Goal: Information Seeking & Learning: Learn about a topic

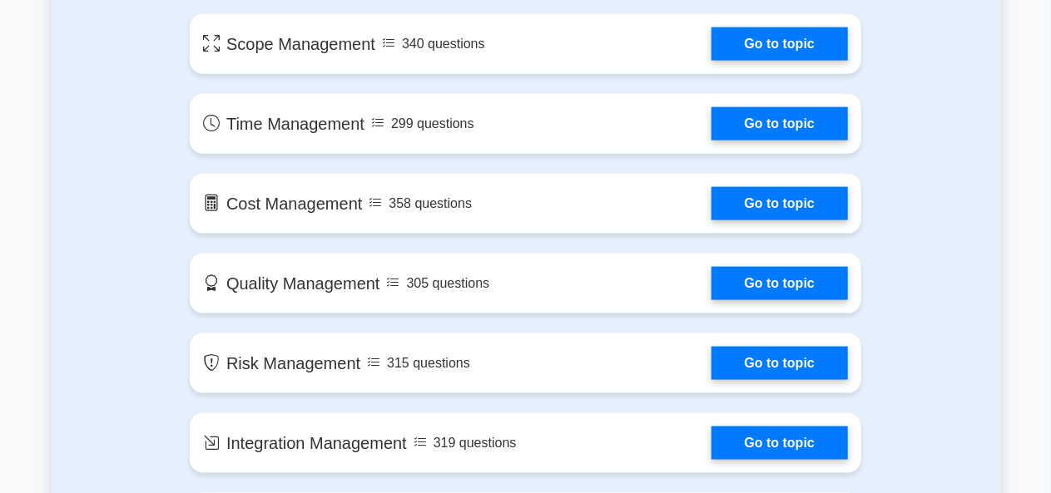
scroll to position [999, 0]
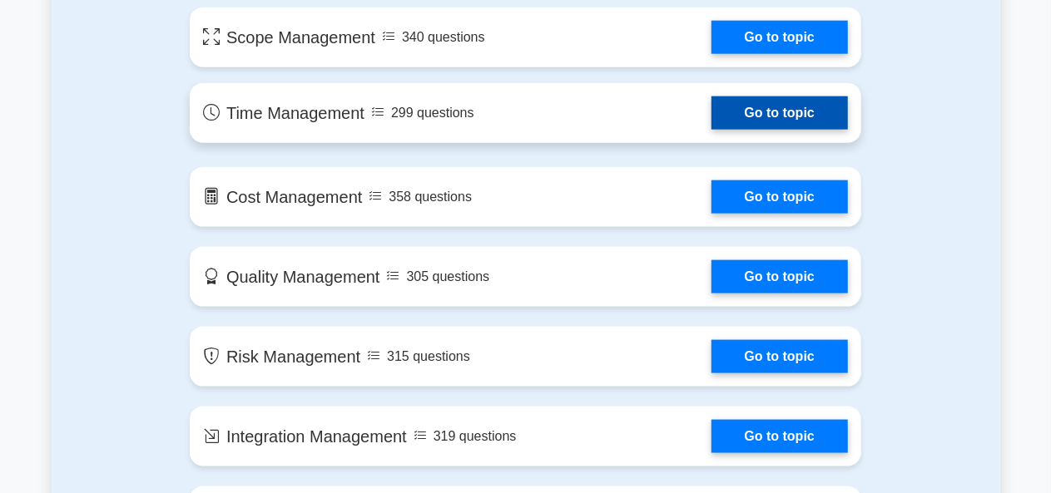
click at [752, 100] on link "Go to topic" at bounding box center [779, 113] width 136 height 33
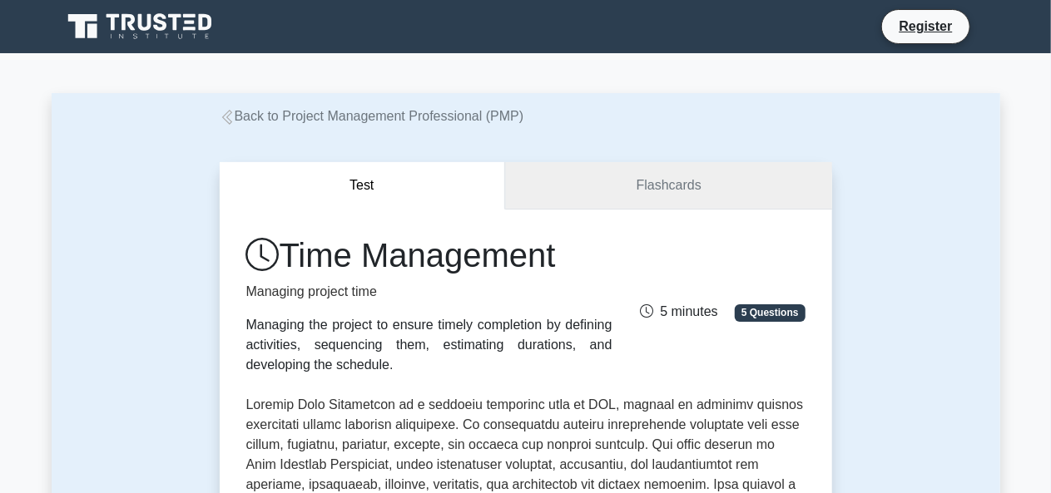
click at [596, 170] on link "Flashcards" at bounding box center [668, 185] width 326 height 47
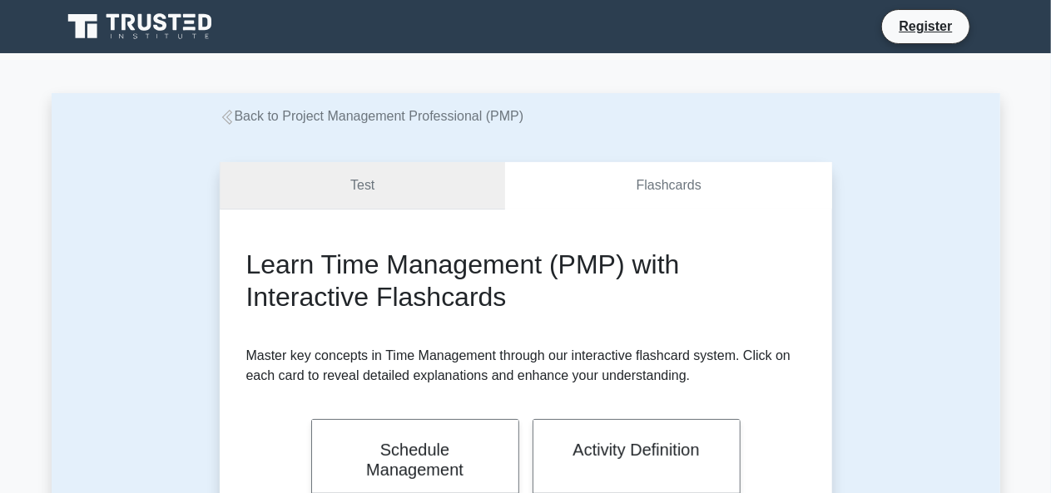
click at [437, 185] on link "Test" at bounding box center [363, 185] width 286 height 47
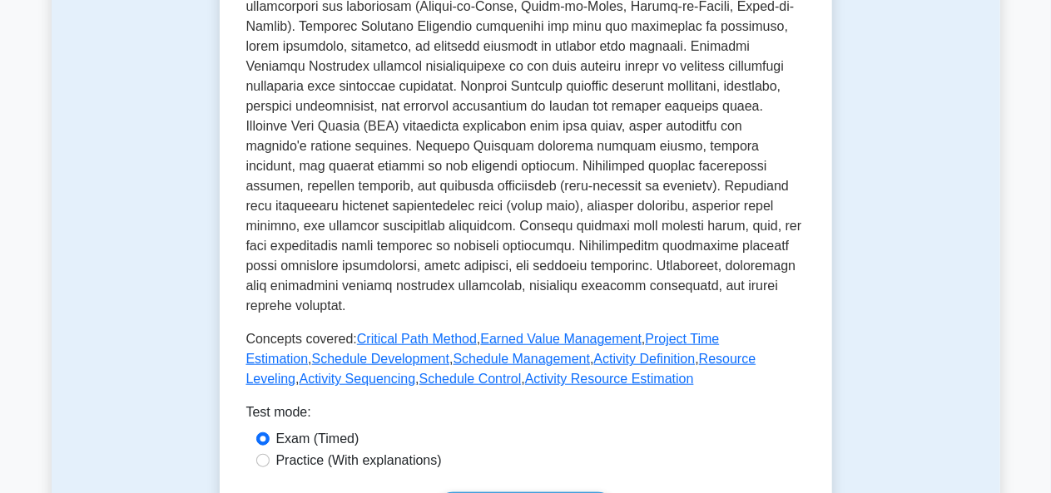
scroll to position [732, 0]
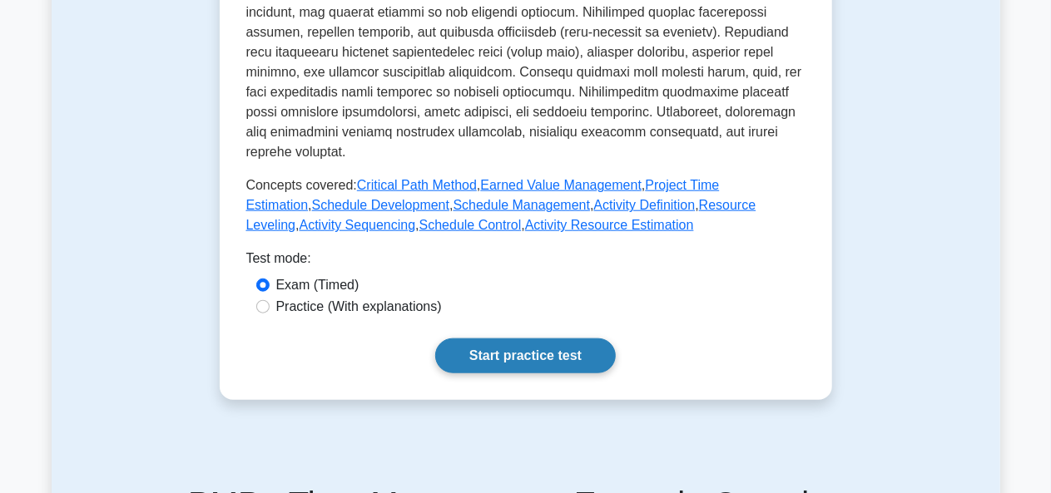
click at [528, 339] on link "Start practice test" at bounding box center [525, 356] width 181 height 35
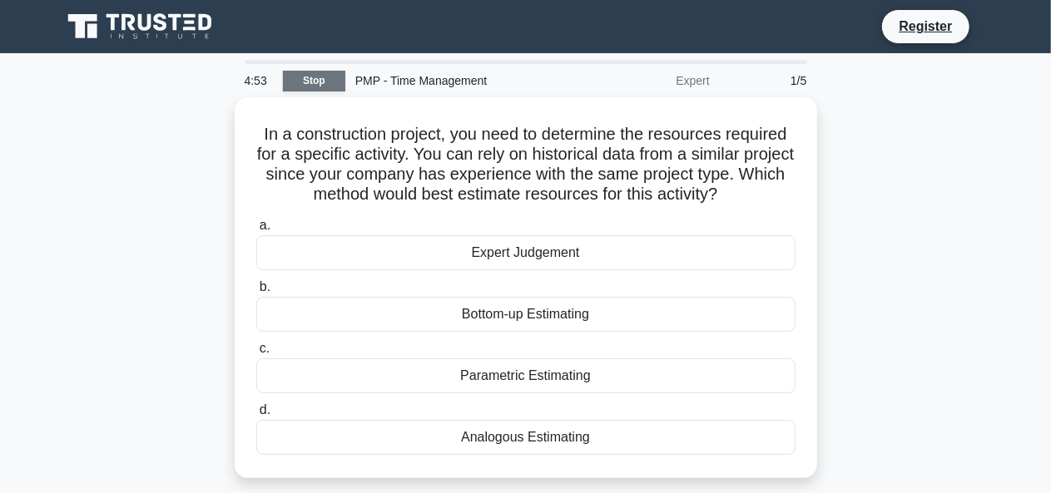
click at [310, 85] on link "Stop" at bounding box center [314, 81] width 62 height 21
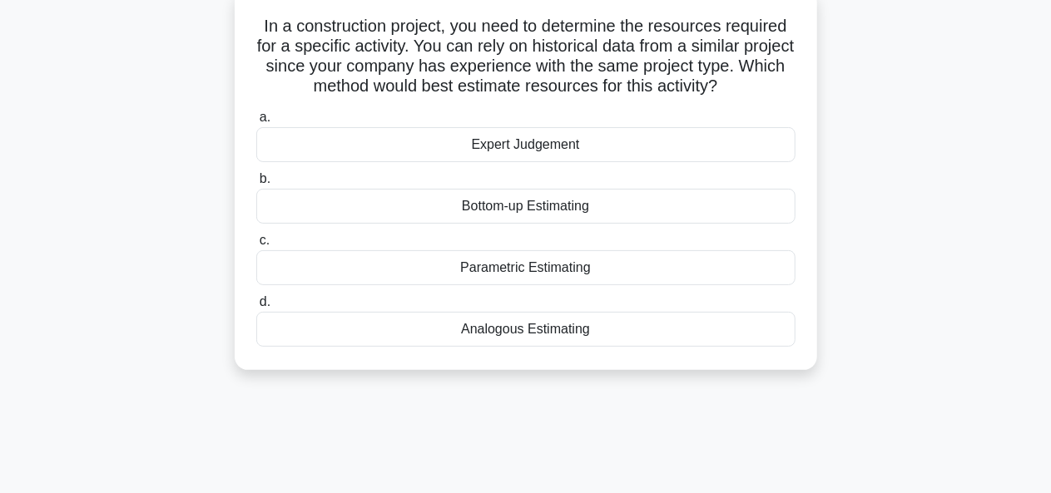
scroll to position [109, 0]
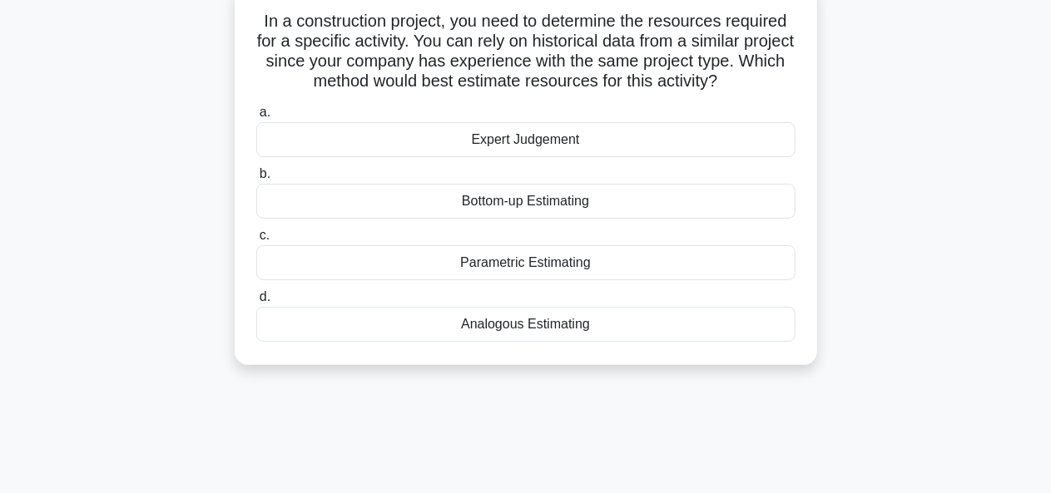
click at [656, 136] on div "Expert Judgement" at bounding box center [525, 139] width 539 height 35
click at [256, 118] on input "a. Expert Judgement" at bounding box center [256, 112] width 0 height 11
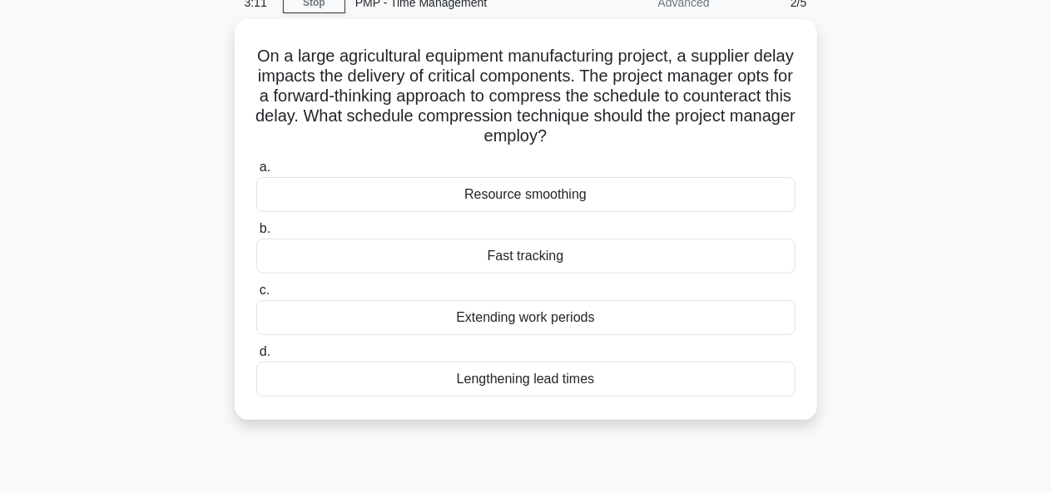
scroll to position [82, 0]
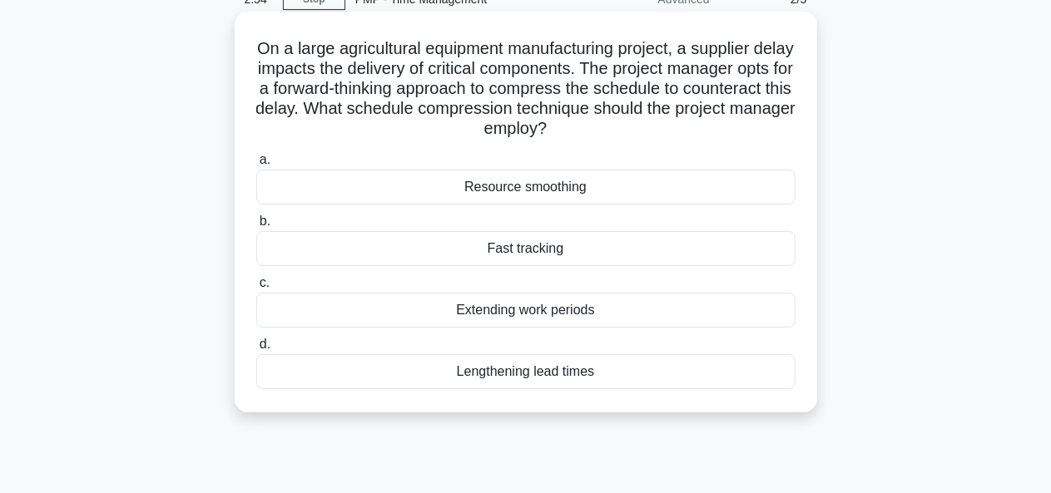
click at [609, 189] on div "Resource smoothing" at bounding box center [525, 187] width 539 height 35
click at [256, 166] on input "a. Resource smoothing" at bounding box center [256, 160] width 0 height 11
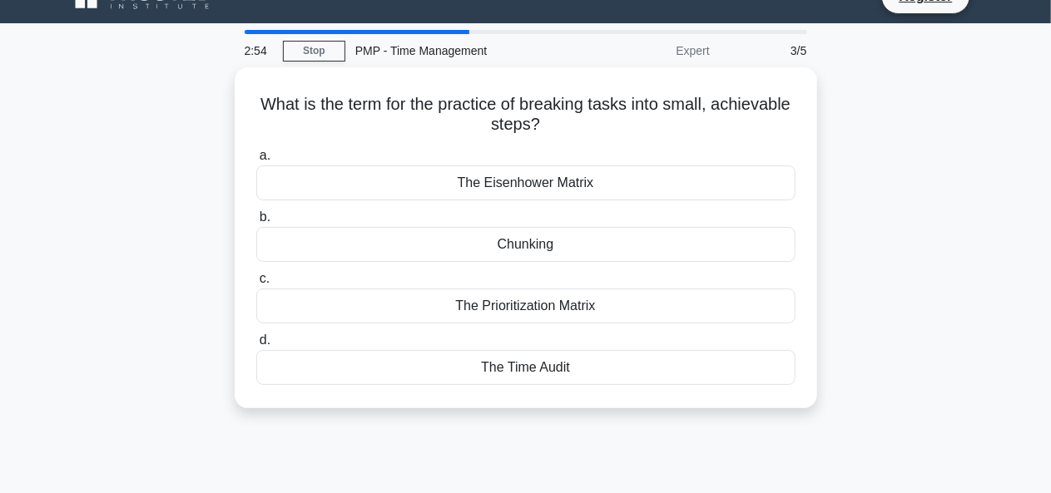
scroll to position [0, 0]
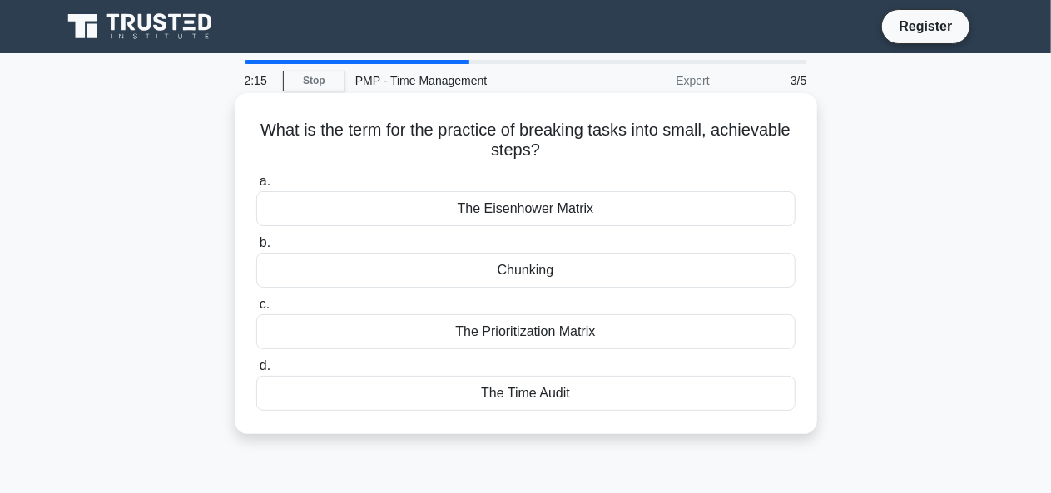
click at [461, 215] on div "The Eisenhower Matrix" at bounding box center [525, 208] width 539 height 35
click at [256, 187] on input "a. The Eisenhower Matrix" at bounding box center [256, 181] width 0 height 11
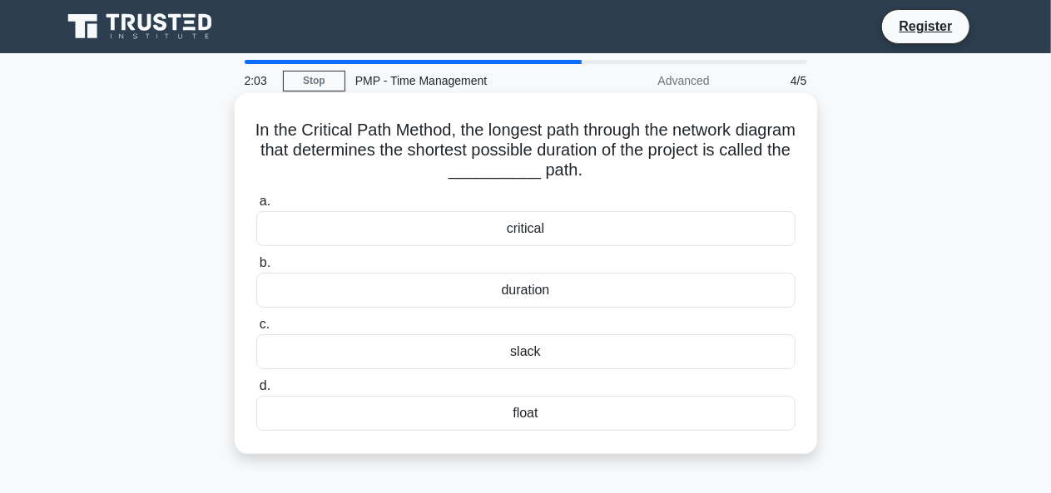
click at [588, 350] on div "slack" at bounding box center [525, 352] width 539 height 35
click at [256, 330] on input "c. slack" at bounding box center [256, 325] width 0 height 11
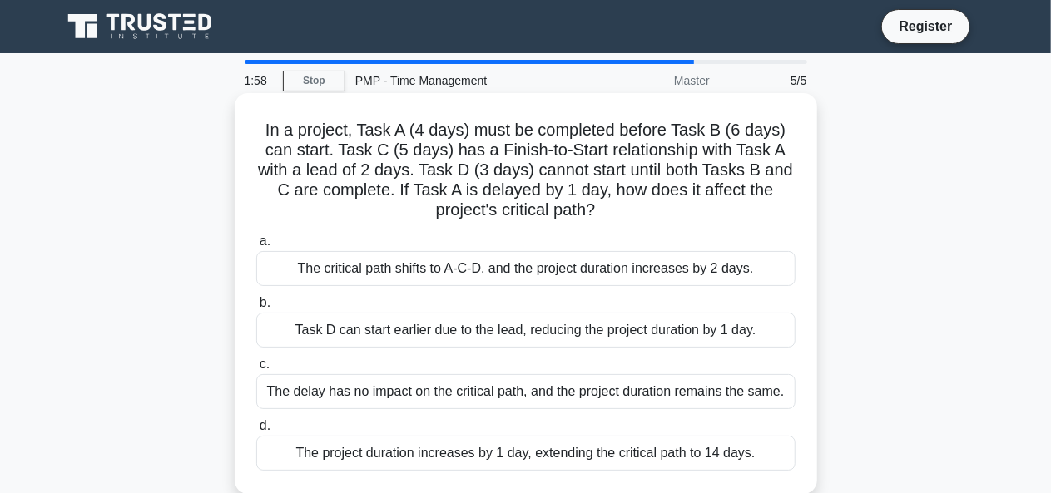
click at [563, 323] on div "Task D can start earlier due to the lead, reducing the project duration by 1 da…" at bounding box center [525, 330] width 539 height 35
click at [256, 309] on input "b. Task D can start earlier due to the lead, reducing the project duration by 1…" at bounding box center [256, 303] width 0 height 11
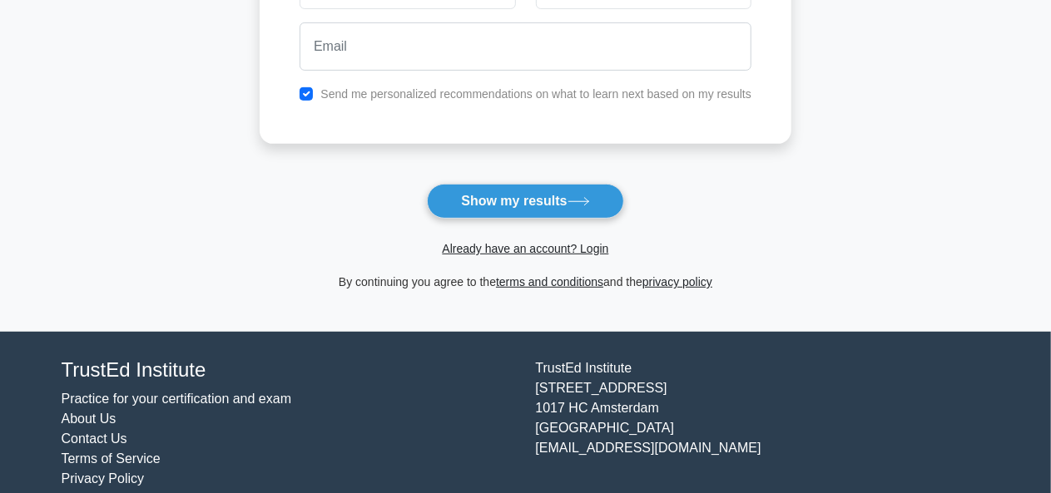
scroll to position [340, 0]
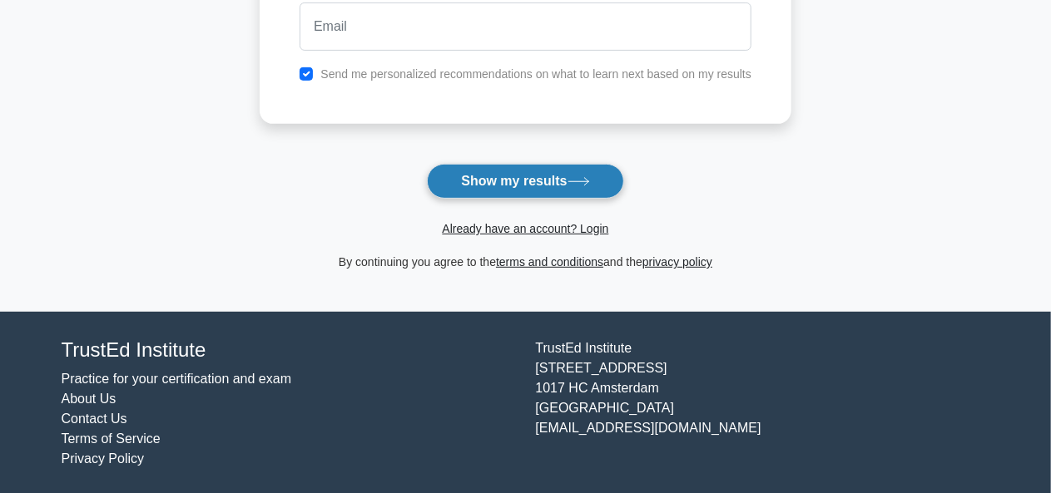
click at [558, 184] on button "Show my results" at bounding box center [525, 181] width 196 height 35
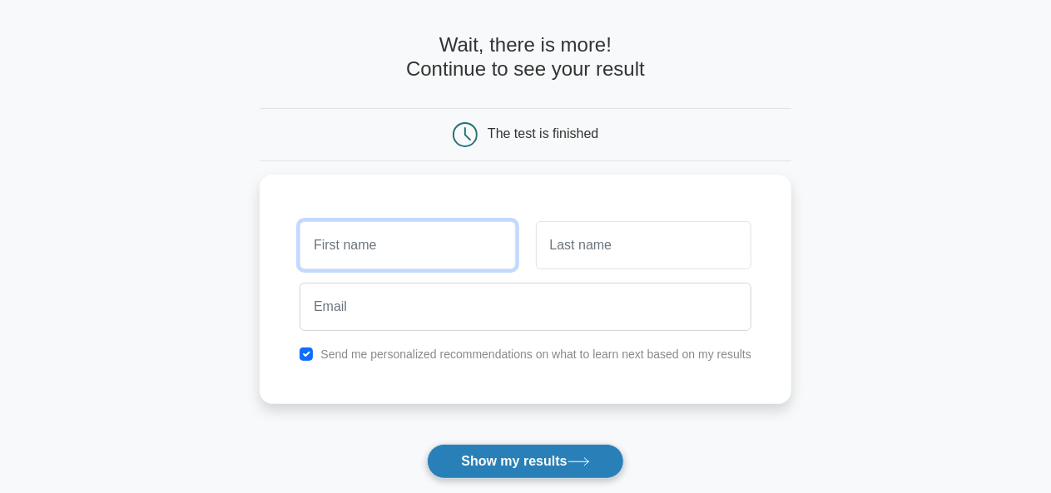
scroll to position [58, 0]
